Goal: Navigation & Orientation: Find specific page/section

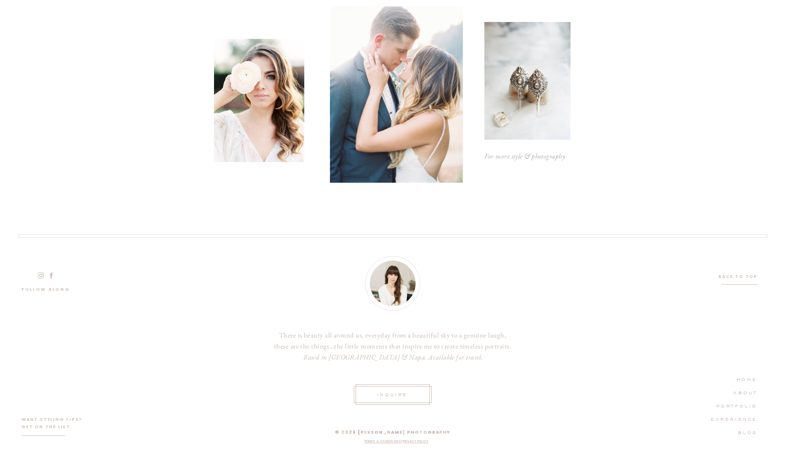
scroll to position [2394, 0]
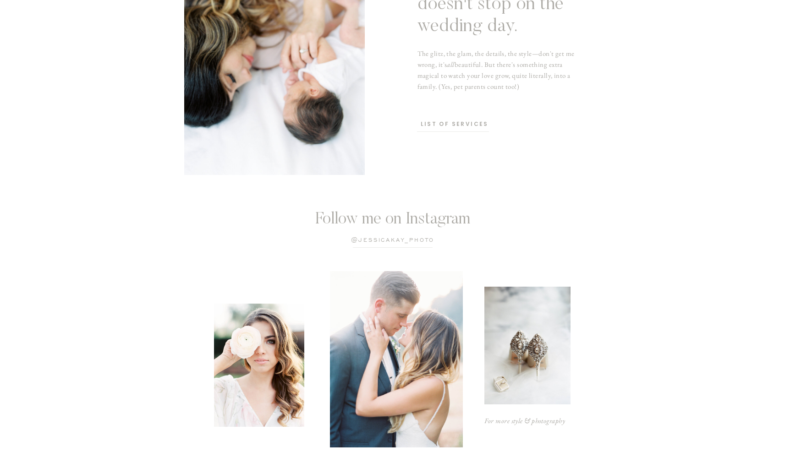
click at [446, 125] on p "list of services" at bounding box center [455, 125] width 68 height 9
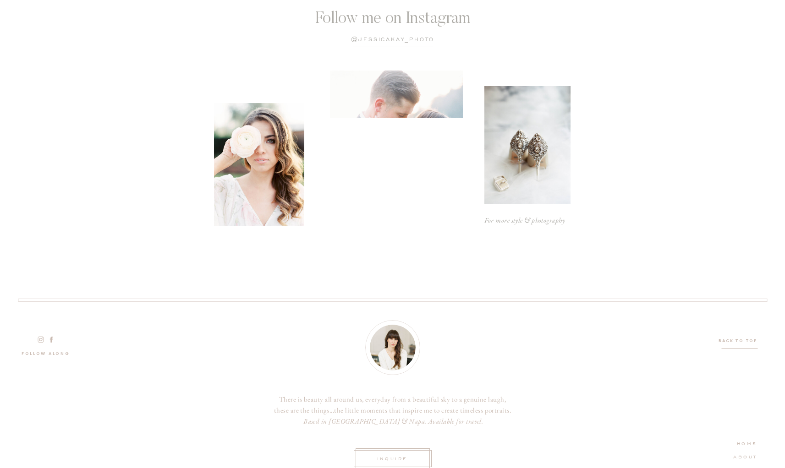
scroll to position [2038, 0]
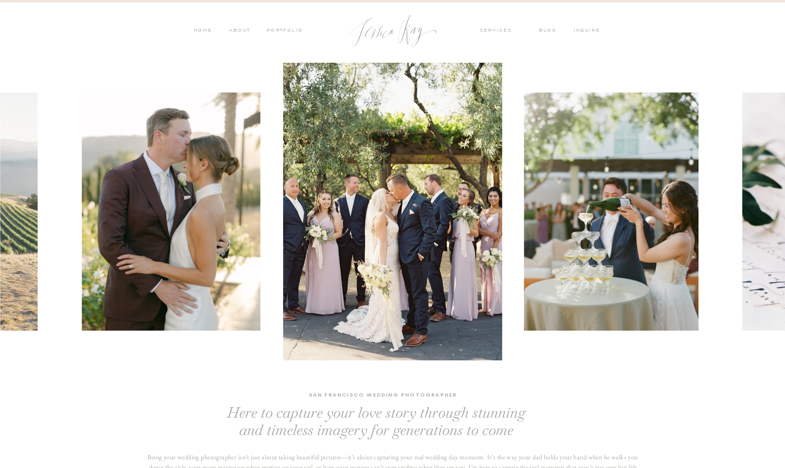
click at [287, 28] on nav "PORTFOLIO" at bounding box center [284, 31] width 38 height 8
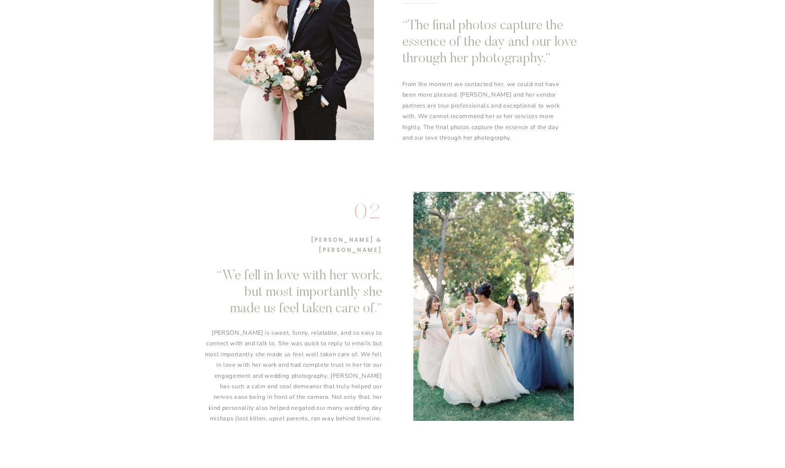
scroll to position [655, 0]
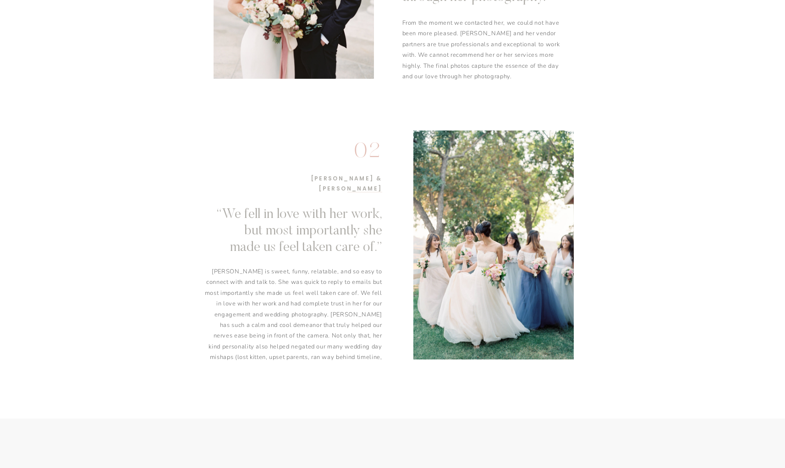
click at [448, 302] on div at bounding box center [493, 245] width 160 height 229
click at [393, 272] on div "blog ABOUT PORTFOLIO HOME OFFERINGS inquire inquire services PORTFOLIO ABOUT HO…" at bounding box center [392, 259] width 785 height 1829
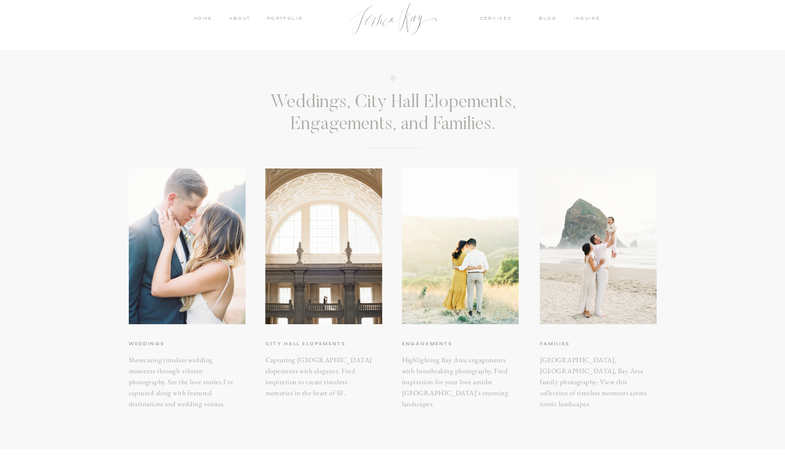
scroll to position [0, 0]
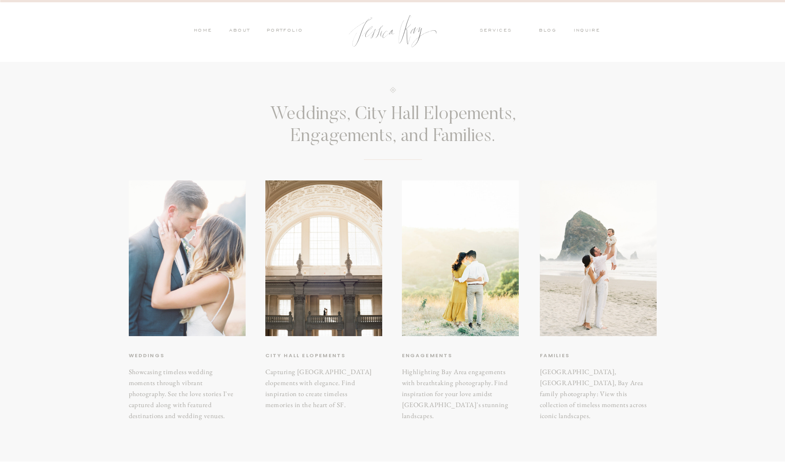
click at [197, 256] on div at bounding box center [187, 259] width 117 height 156
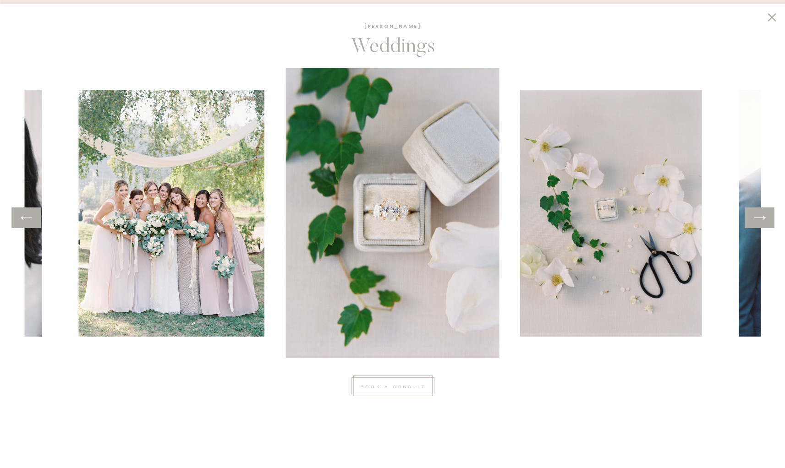
click at [762, 222] on icon at bounding box center [759, 218] width 13 height 14
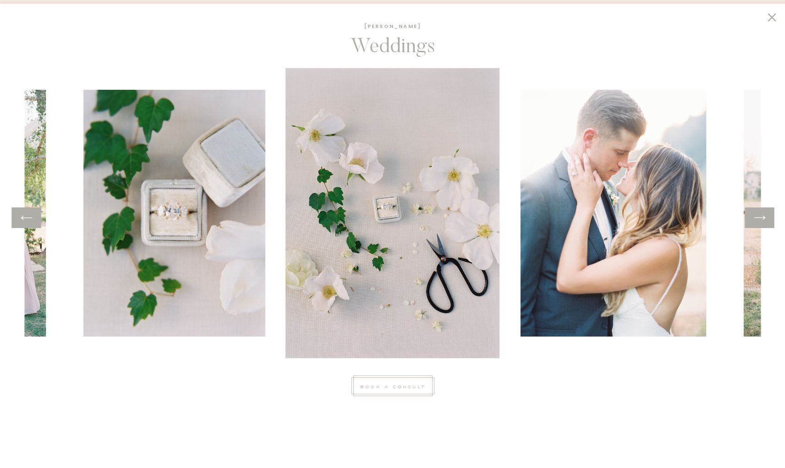
click at [762, 222] on icon at bounding box center [759, 218] width 13 height 14
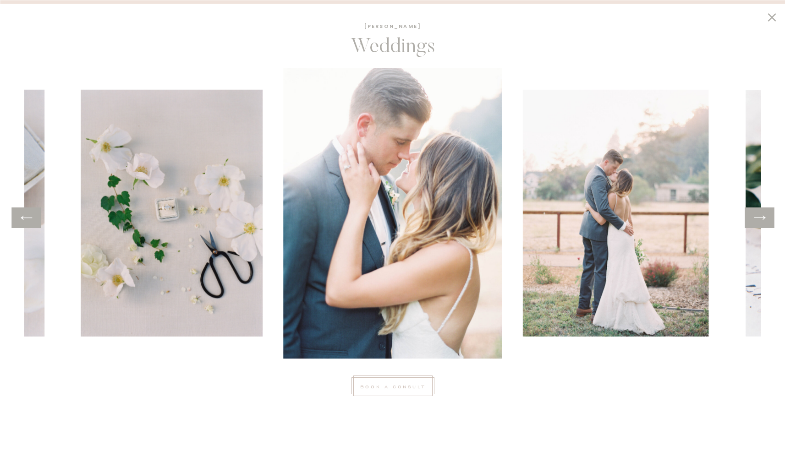
click at [762, 222] on icon at bounding box center [759, 218] width 13 height 14
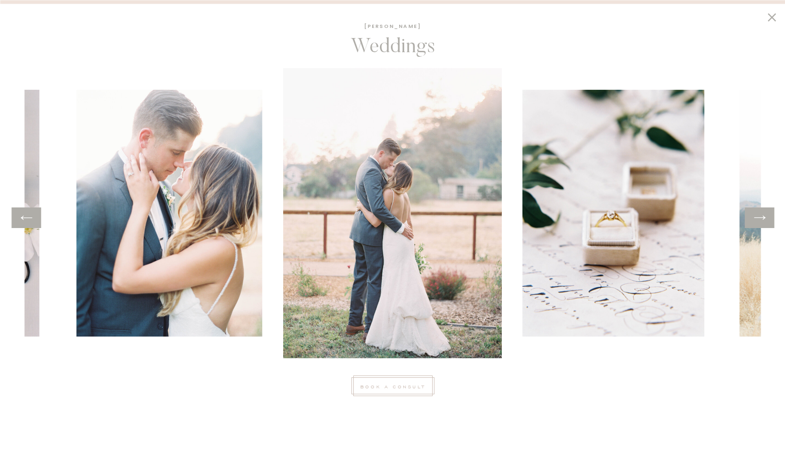
click at [762, 222] on icon at bounding box center [759, 218] width 13 height 14
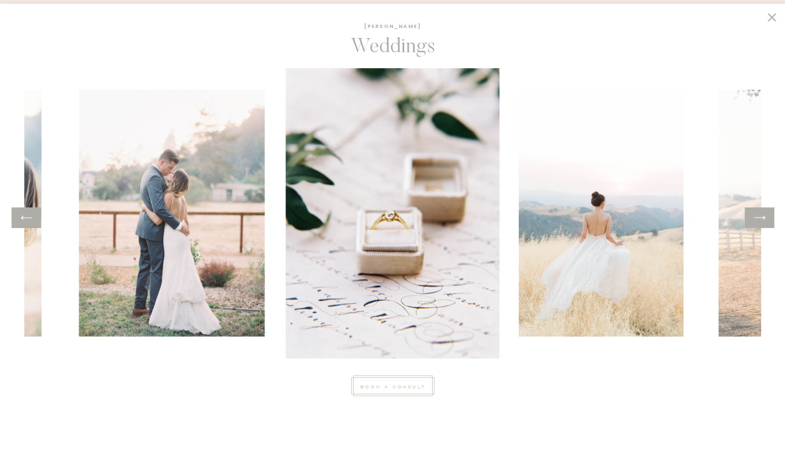
click at [762, 222] on icon at bounding box center [759, 218] width 13 height 14
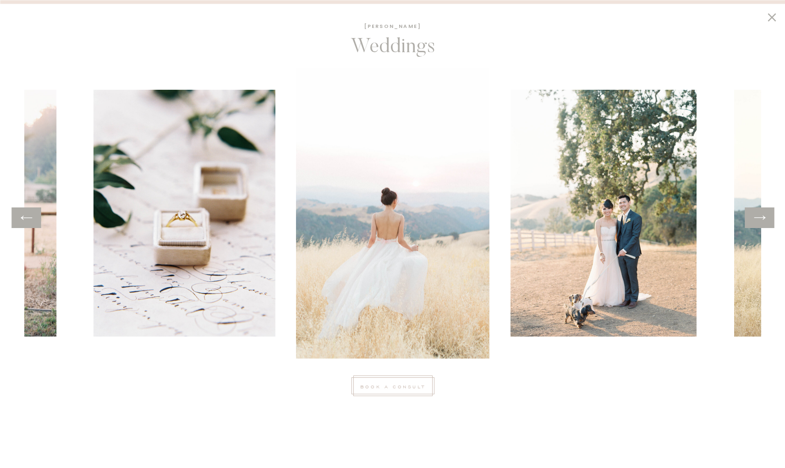
click at [762, 222] on icon at bounding box center [759, 218] width 13 height 14
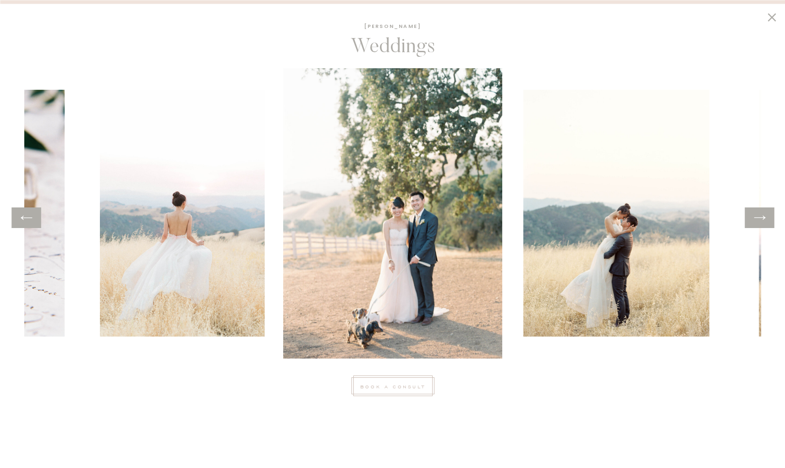
click at [762, 222] on icon at bounding box center [759, 218] width 13 height 14
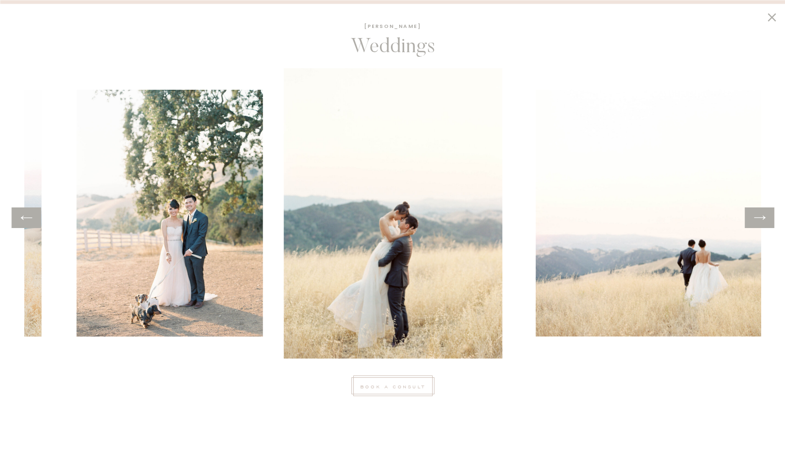
click at [762, 222] on icon at bounding box center [759, 218] width 13 height 14
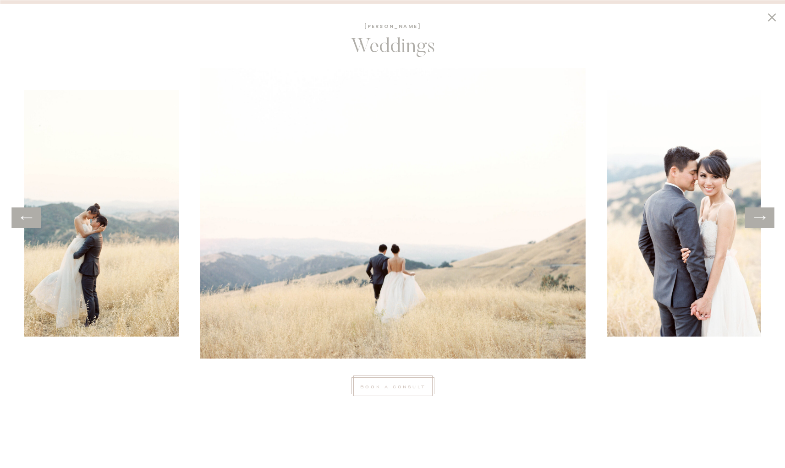
click at [762, 222] on icon at bounding box center [759, 218] width 13 height 14
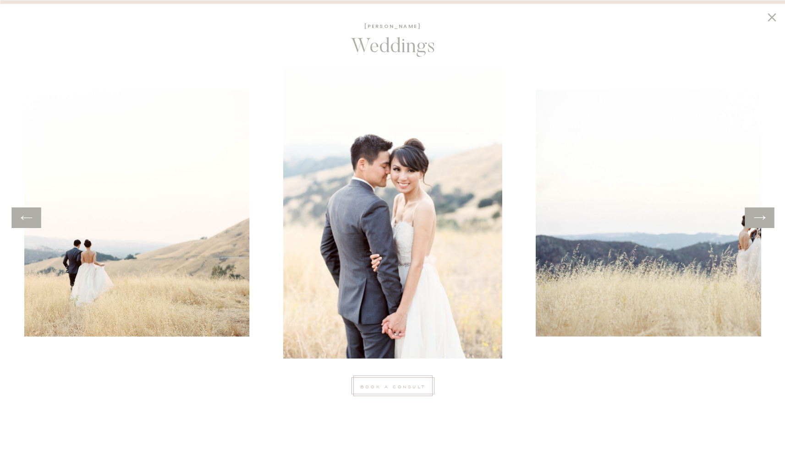
click at [762, 222] on icon at bounding box center [759, 218] width 13 height 14
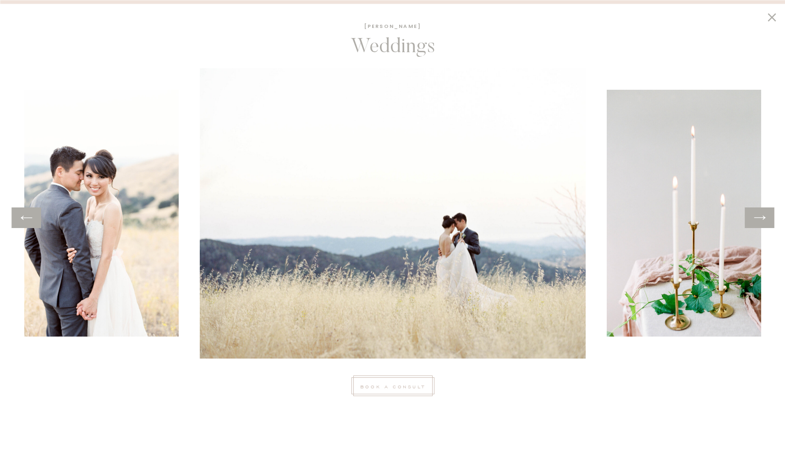
click at [762, 222] on icon at bounding box center [759, 218] width 13 height 14
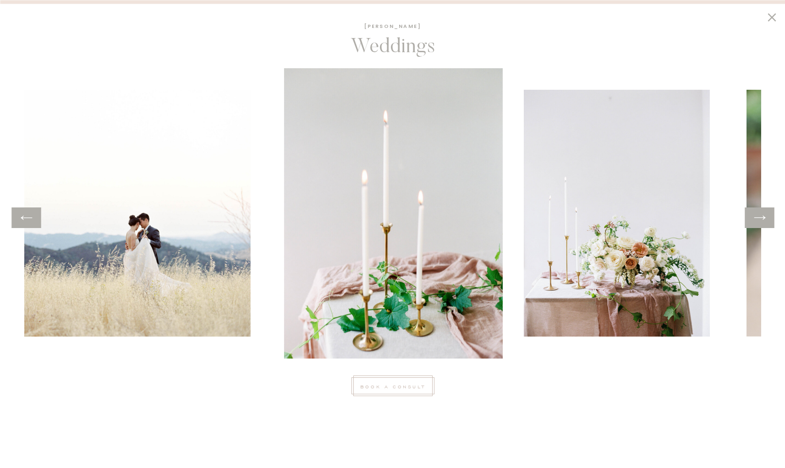
click at [762, 222] on icon at bounding box center [759, 218] width 13 height 14
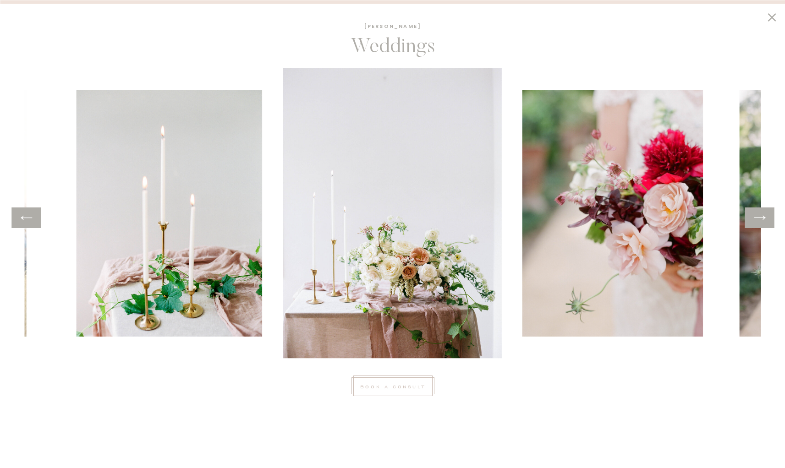
click at [762, 222] on icon at bounding box center [759, 218] width 13 height 14
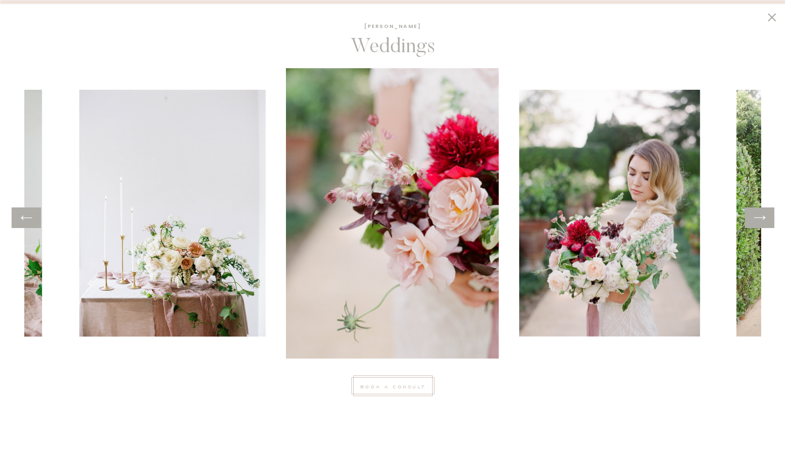
click at [762, 222] on icon at bounding box center [759, 218] width 13 height 14
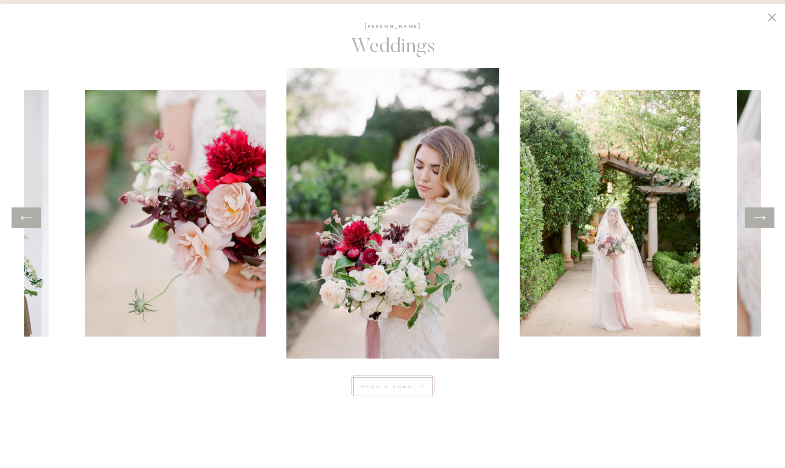
click at [762, 222] on icon at bounding box center [759, 218] width 13 height 14
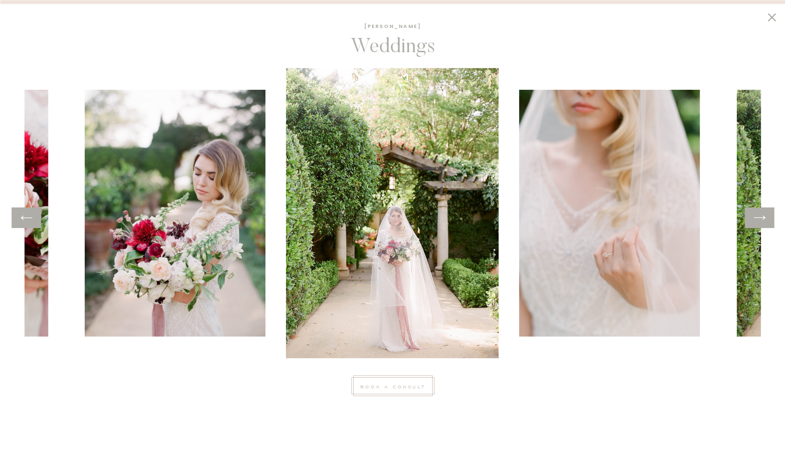
click at [762, 222] on icon at bounding box center [759, 218] width 13 height 14
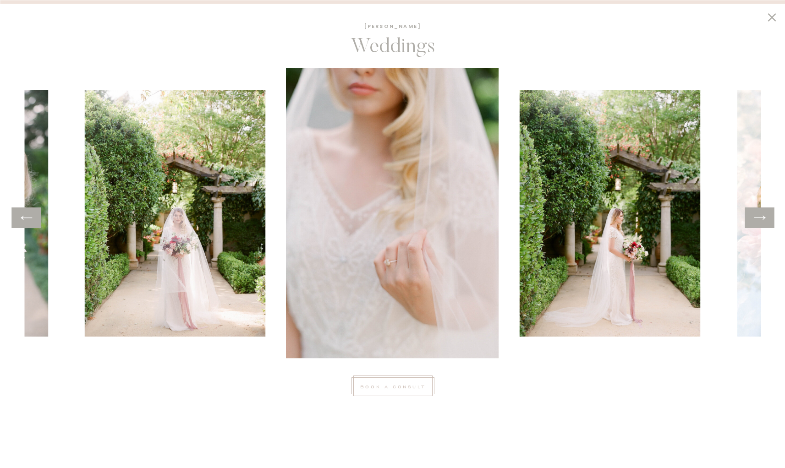
click at [762, 222] on icon at bounding box center [759, 218] width 13 height 14
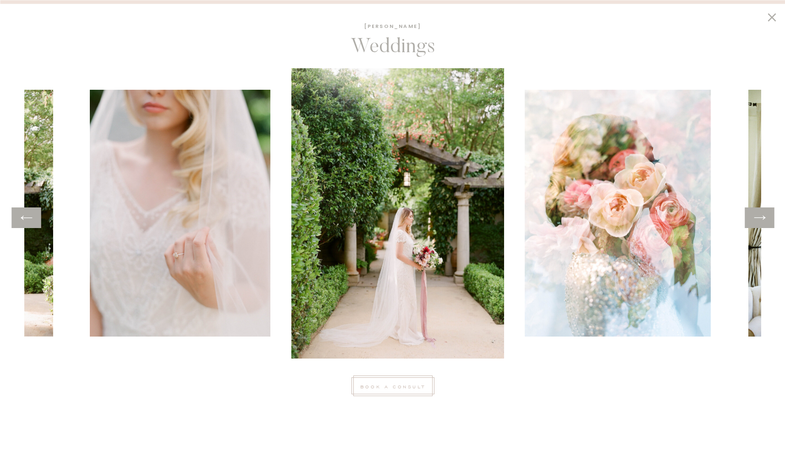
click at [762, 222] on icon at bounding box center [759, 218] width 13 height 14
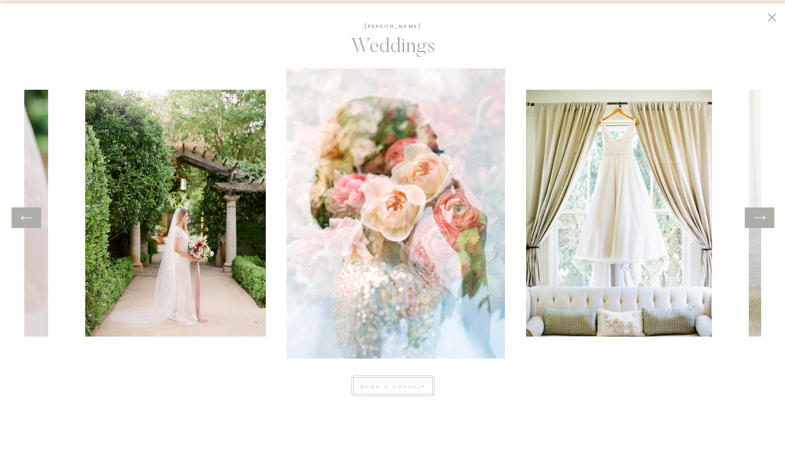
click at [762, 222] on icon at bounding box center [759, 218] width 13 height 14
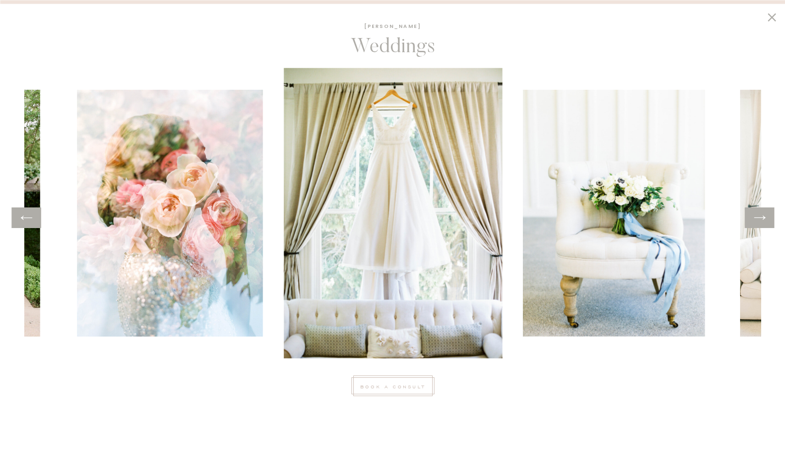
click at [762, 222] on icon at bounding box center [759, 218] width 13 height 14
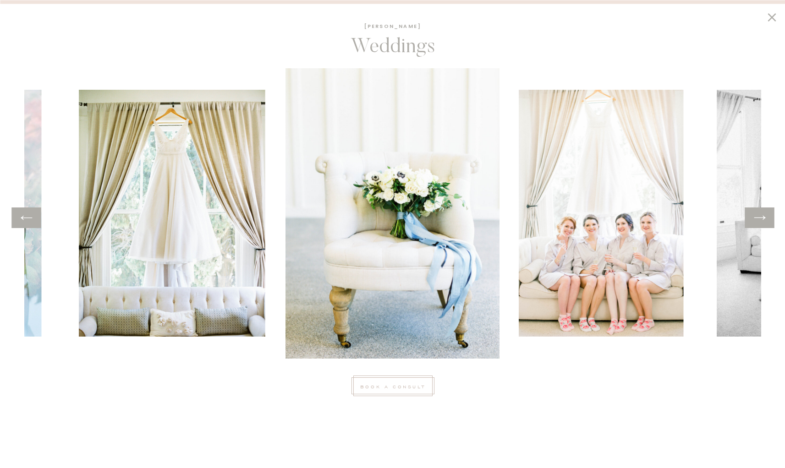
click at [762, 222] on icon at bounding box center [759, 218] width 13 height 14
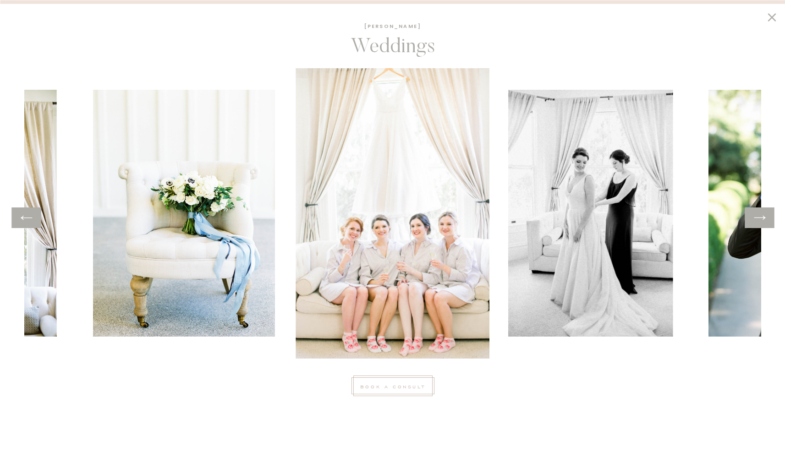
click at [762, 222] on icon at bounding box center [759, 218] width 13 height 14
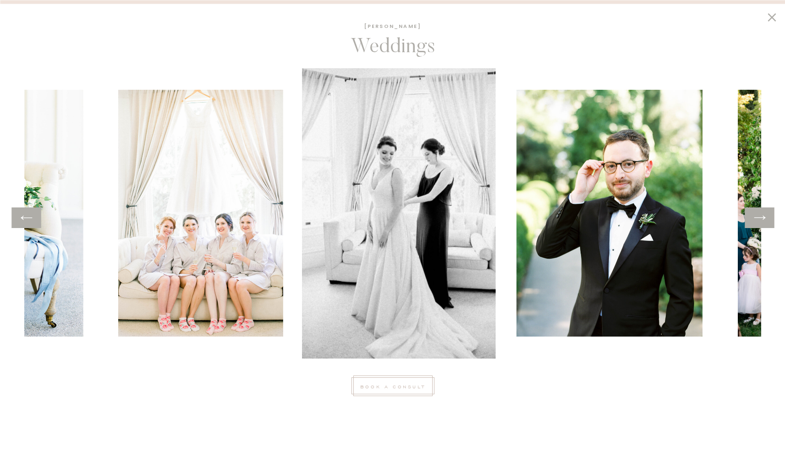
click at [762, 222] on icon at bounding box center [759, 218] width 13 height 14
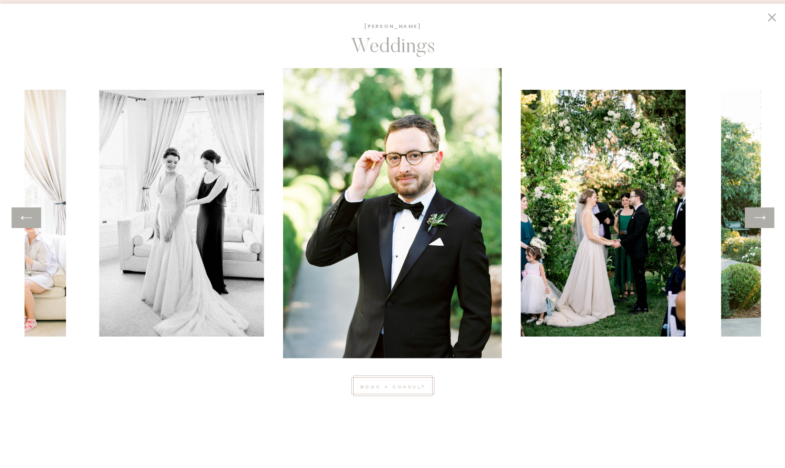
click at [762, 222] on icon at bounding box center [759, 218] width 13 height 14
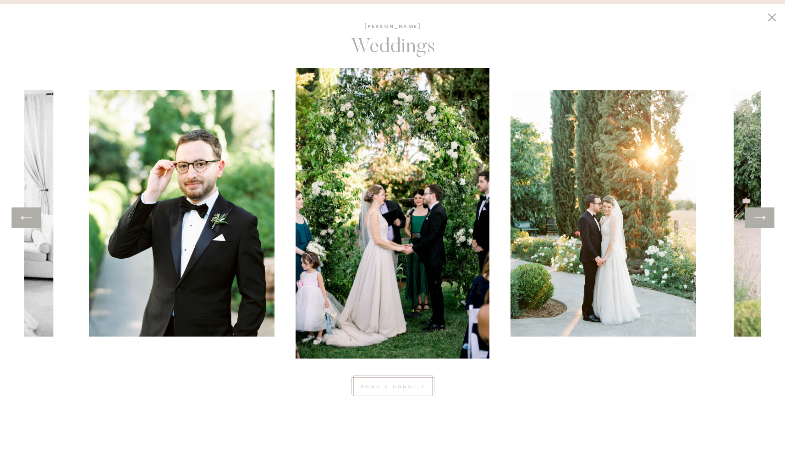
click at [762, 222] on icon at bounding box center [759, 218] width 13 height 14
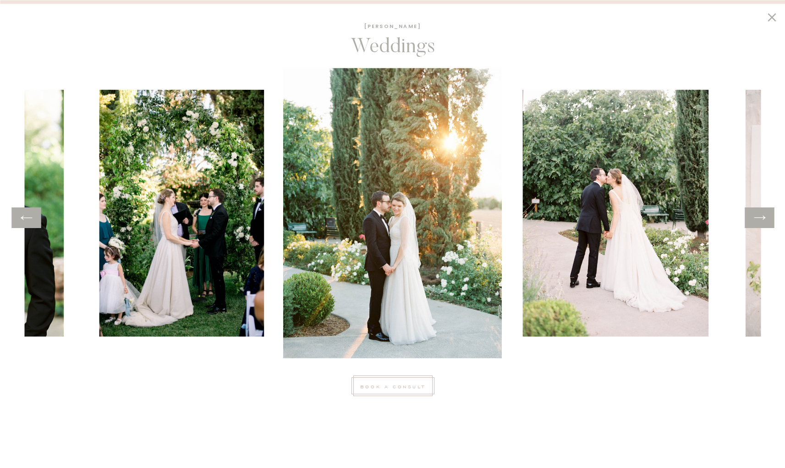
click at [762, 222] on icon at bounding box center [759, 218] width 13 height 14
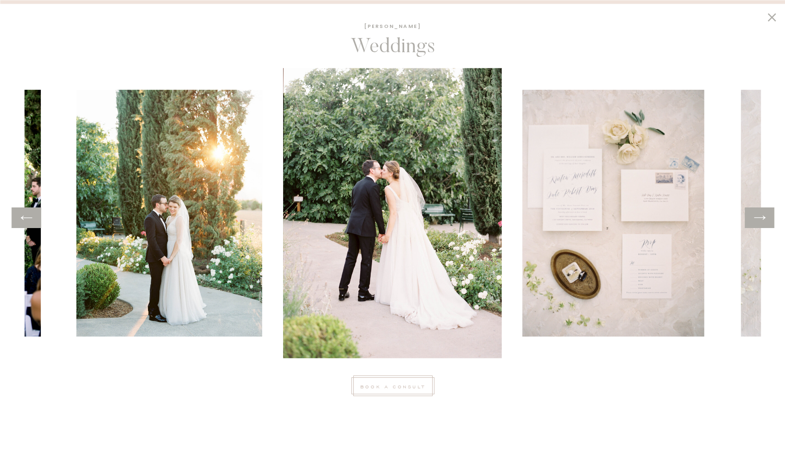
click at [762, 222] on icon at bounding box center [759, 218] width 13 height 14
